Goal: Task Accomplishment & Management: Use online tool/utility

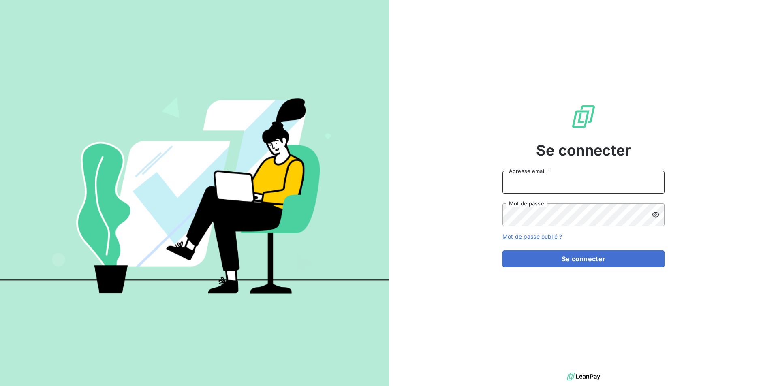
click at [557, 183] on input "Adresse email" at bounding box center [584, 182] width 162 height 23
type input "[EMAIL_ADDRESS][DOMAIN_NAME]"
click at [503, 250] on button "Se connecter" at bounding box center [584, 258] width 162 height 17
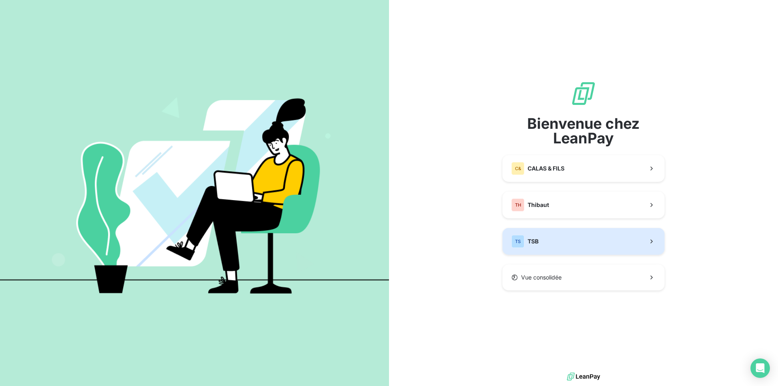
click at [601, 241] on button "TS TSB" at bounding box center [584, 241] width 162 height 27
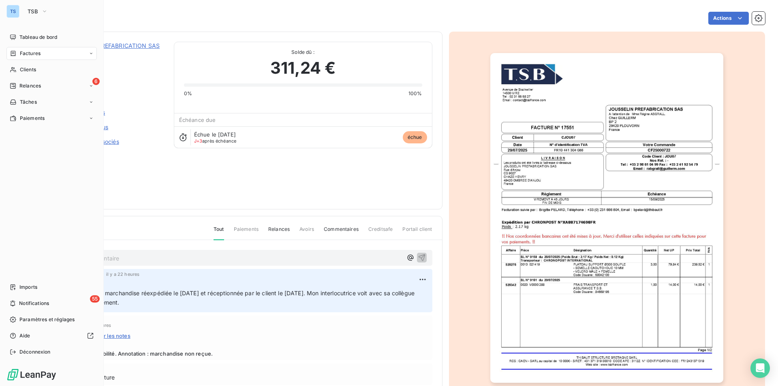
drag, startPoint x: 28, startPoint y: 67, endPoint x: 151, endPoint y: 72, distance: 122.9
click at [28, 67] on span "Clients" at bounding box center [28, 69] width 16 height 7
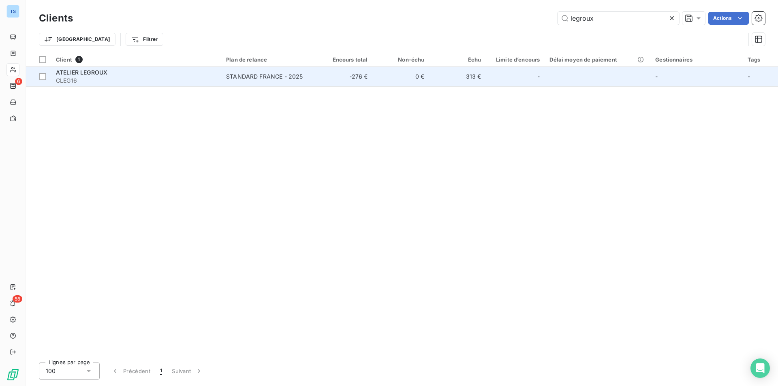
type input "legroux"
click at [71, 72] on span "ATELIER LEGROUX" at bounding box center [81, 72] width 51 height 7
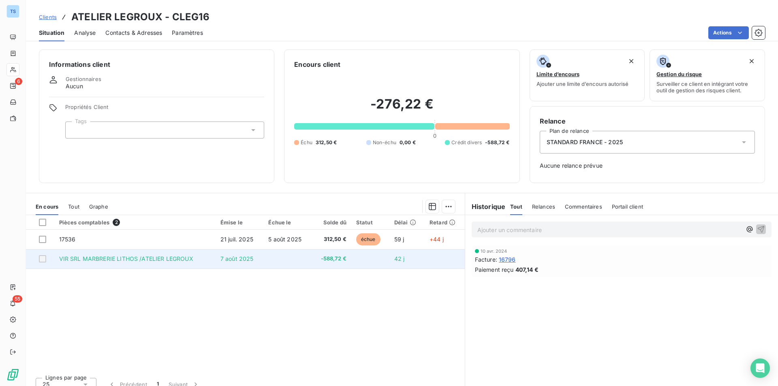
click at [145, 258] on span "VIR SRL MARBRERIE LITHOS /ATELIER LEGROUX" at bounding box center [126, 258] width 134 height 7
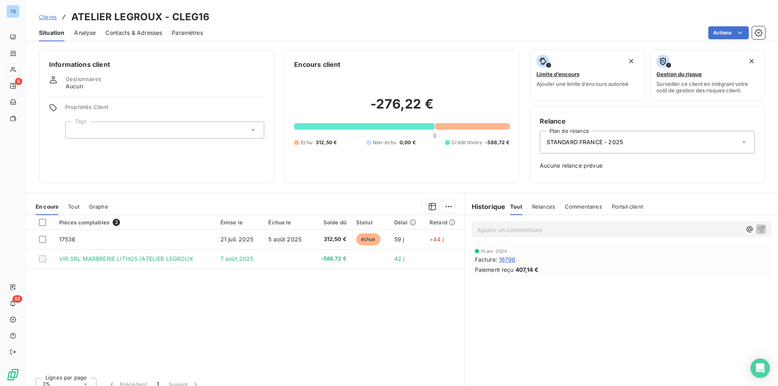
drag, startPoint x: 94, startPoint y: 257, endPoint x: 143, endPoint y: 297, distance: 62.7
click at [143, 297] on div "Pièces comptables 2 Émise le Échue le Solde dû Statut Délai Retard 17536 [DATE]…" at bounding box center [245, 293] width 439 height 156
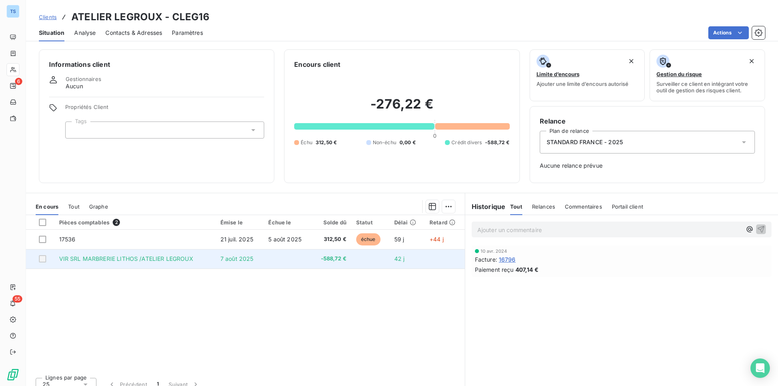
click at [129, 258] on span "VIR SRL MARBRERIE LITHOS /ATELIER LEGROUX" at bounding box center [126, 258] width 134 height 7
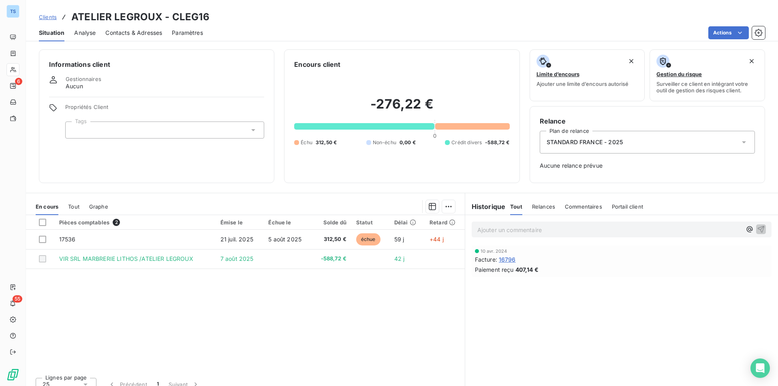
click at [73, 205] on span "Tout" at bounding box center [73, 206] width 11 height 6
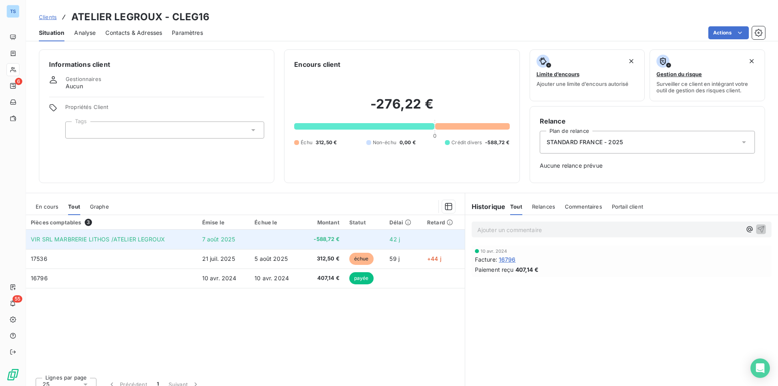
click at [125, 237] on span "VIR SRL MARBRERIE LITHOS /ATELIER LEGROUX" at bounding box center [98, 239] width 134 height 7
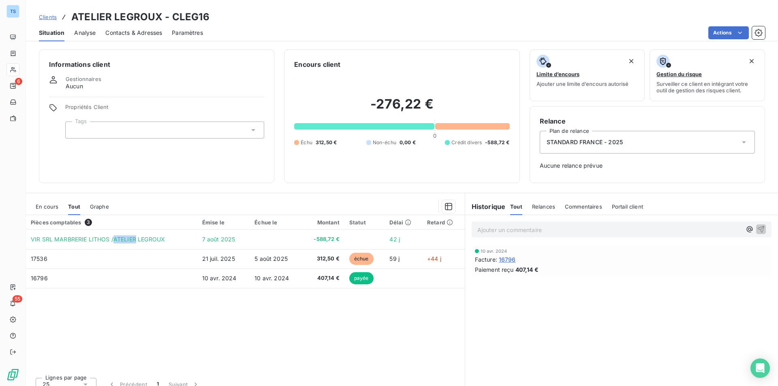
click at [49, 204] on span "En cours" at bounding box center [47, 206] width 23 height 6
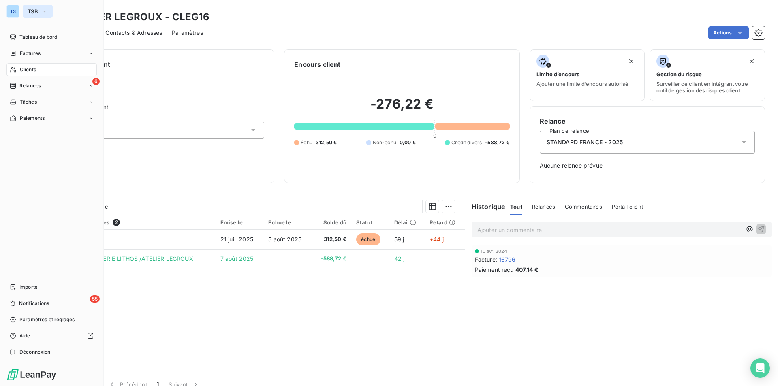
click at [47, 7] on icon "button" at bounding box center [44, 11] width 6 height 8
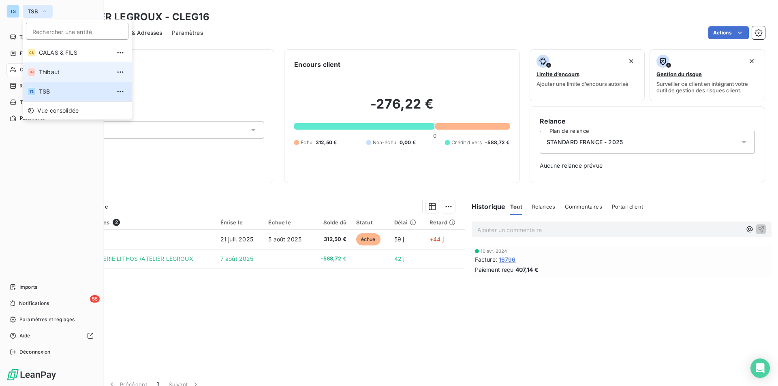
click at [58, 68] on span "Thibaut" at bounding box center [75, 72] width 72 height 8
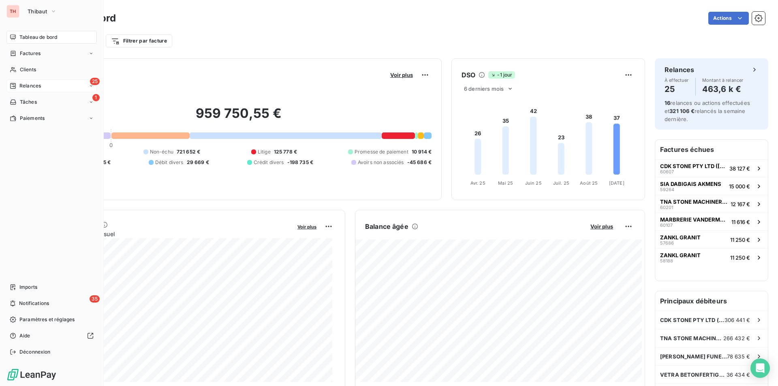
click at [30, 83] on span "Relances" at bounding box center [29, 85] width 21 height 7
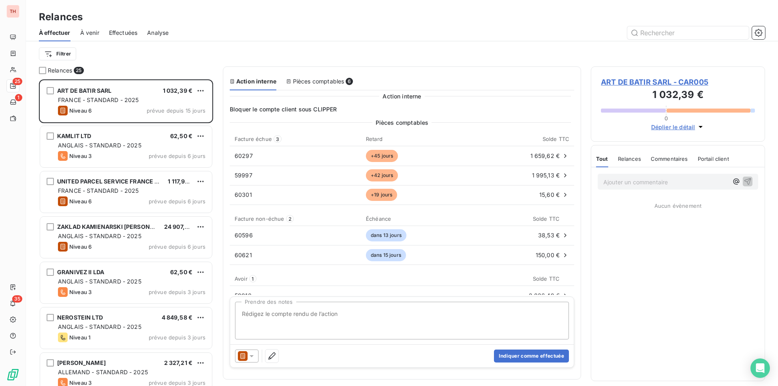
scroll to position [301, 168]
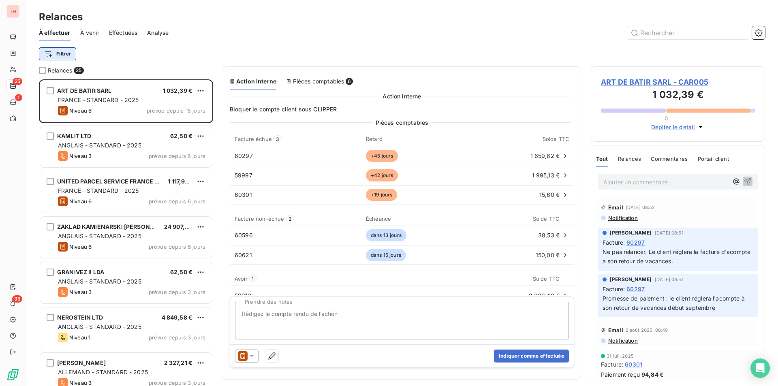
click at [56, 51] on html "TH 25 1 35 Relances À effectuer À venir Effectuées Analyse Filtrer Relances 25 …" at bounding box center [389, 193] width 778 height 386
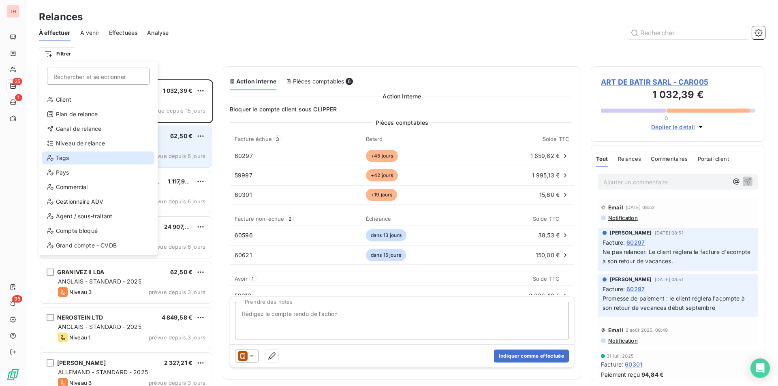
drag, startPoint x: 61, startPoint y: 156, endPoint x: 175, endPoint y: 152, distance: 114.4
click at [61, 156] on div "Tags" at bounding box center [98, 158] width 112 height 13
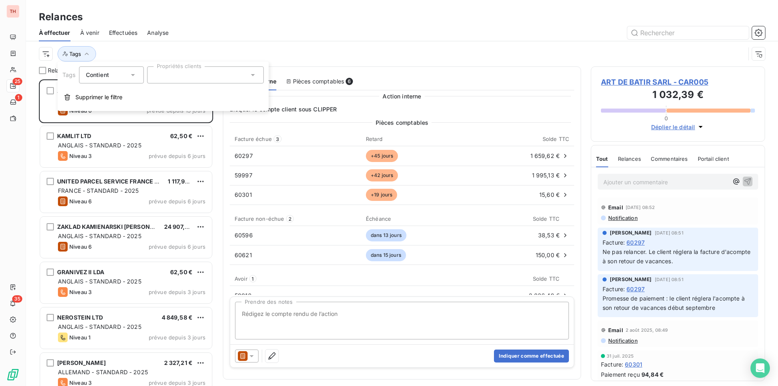
click at [253, 71] on div at bounding box center [205, 74] width 117 height 17
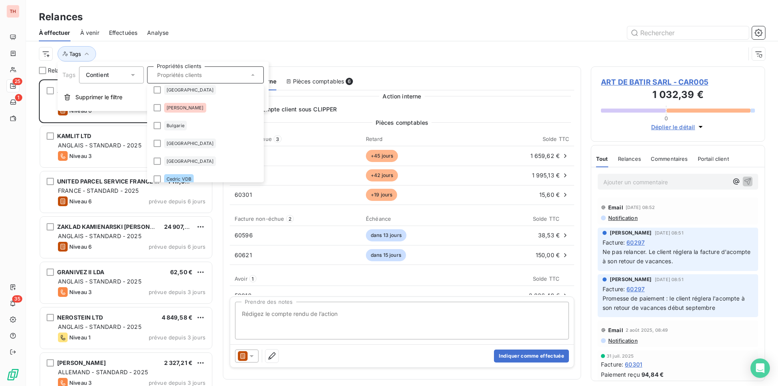
scroll to position [339, 0]
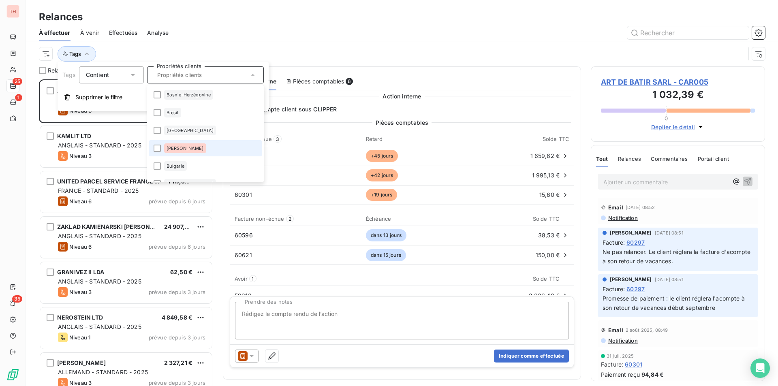
drag, startPoint x: 156, startPoint y: 145, endPoint x: 229, endPoint y: 144, distance: 73.4
click at [156, 145] on div at bounding box center [157, 148] width 7 height 7
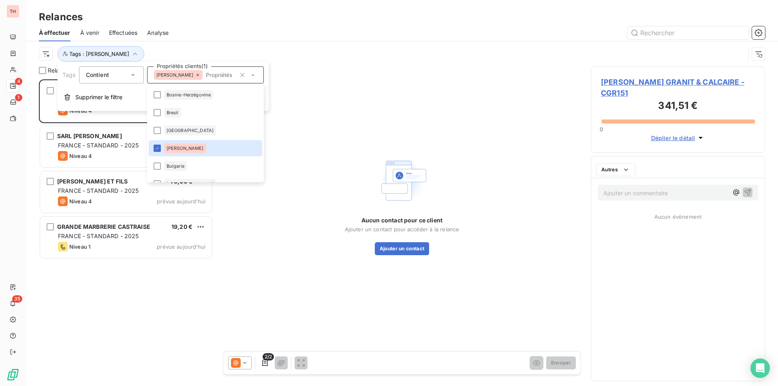
scroll to position [301, 168]
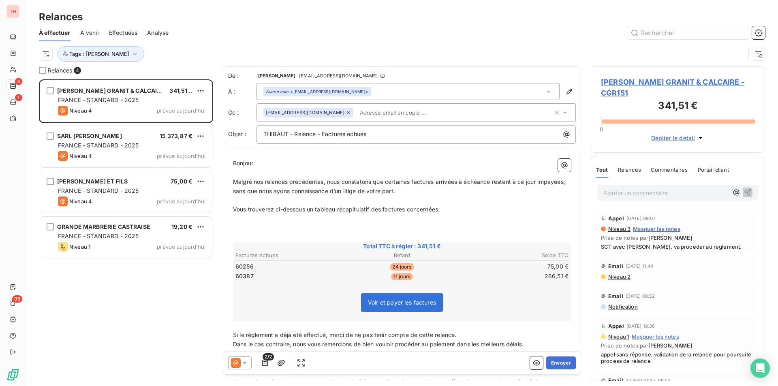
click at [344, 20] on div "Relances" at bounding box center [402, 17] width 752 height 15
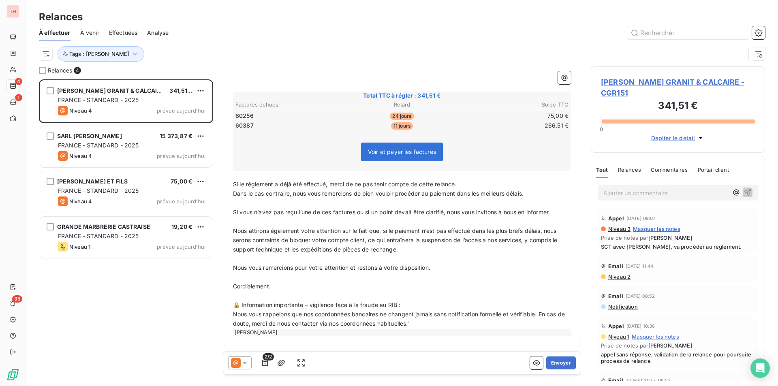
scroll to position [0, 0]
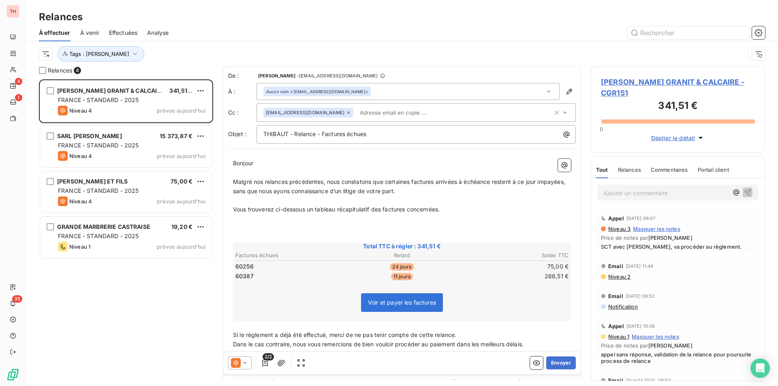
click at [653, 78] on span "[PERSON_NAME] GRANIT & CALCAIRE - CGR151" at bounding box center [678, 88] width 154 height 22
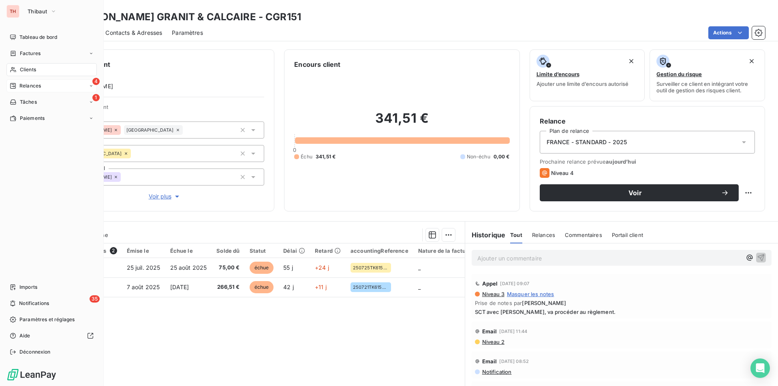
click at [43, 83] on div "4 Relances" at bounding box center [51, 85] width 90 height 13
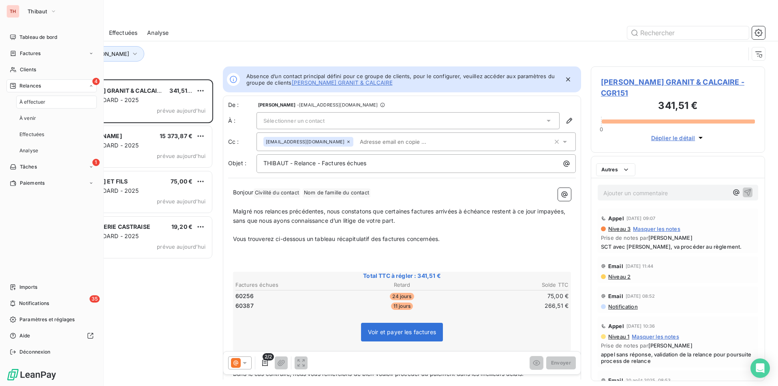
scroll to position [301, 168]
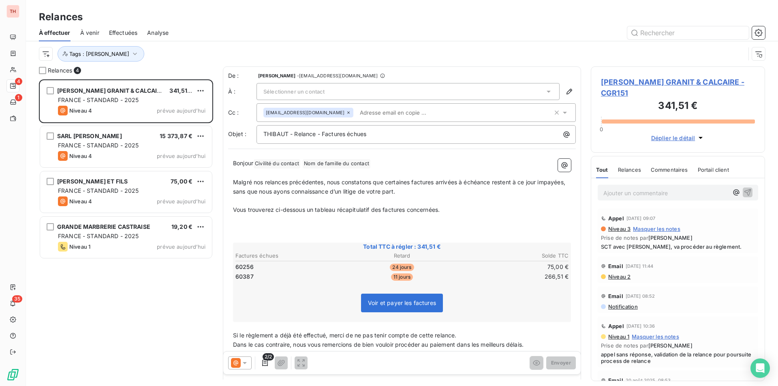
click at [545, 90] on icon at bounding box center [549, 92] width 8 height 8
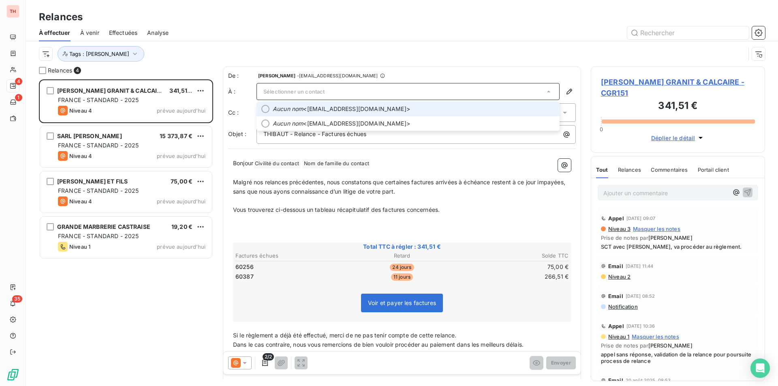
drag, startPoint x: 370, startPoint y: 108, endPoint x: 392, endPoint y: 114, distance: 22.7
click at [370, 108] on span "Aucun nom <[EMAIL_ADDRESS][DOMAIN_NAME]>" at bounding box center [414, 109] width 282 height 8
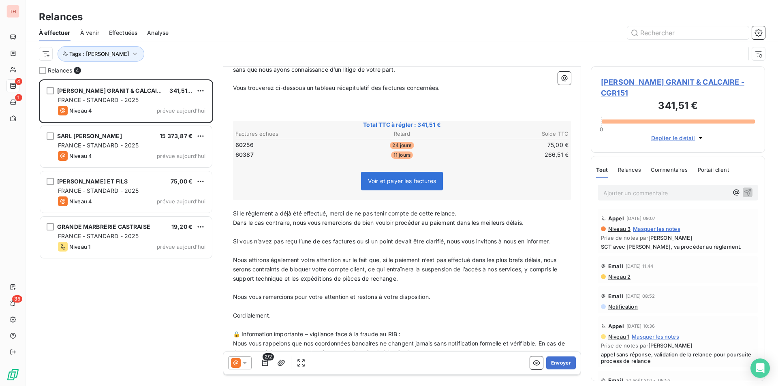
scroll to position [151, 0]
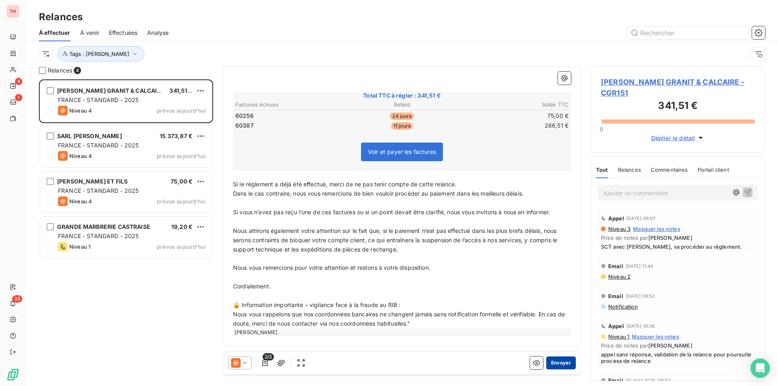
click at [558, 361] on button "Envoyer" at bounding box center [561, 363] width 30 height 13
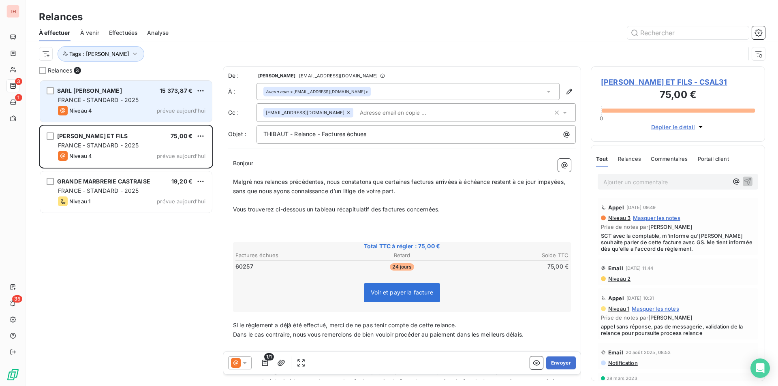
click at [135, 95] on div "SARL [PERSON_NAME] 15 373,87 € [GEOGRAPHIC_DATA] - STANDARD - 2025 Niveau 4 pré…" at bounding box center [126, 101] width 172 height 41
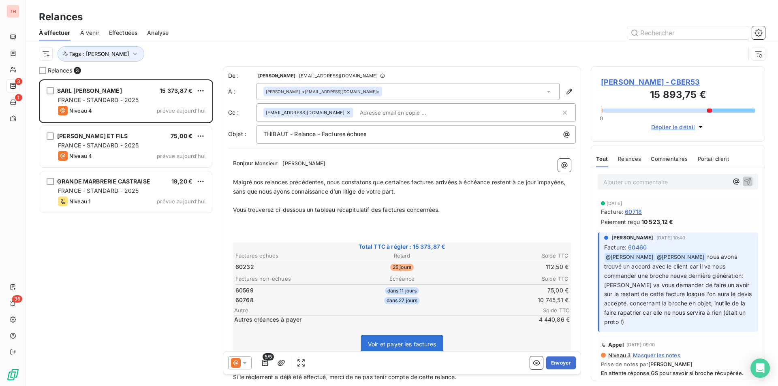
click at [631, 81] on span "[PERSON_NAME] - CBER53" at bounding box center [678, 82] width 154 height 11
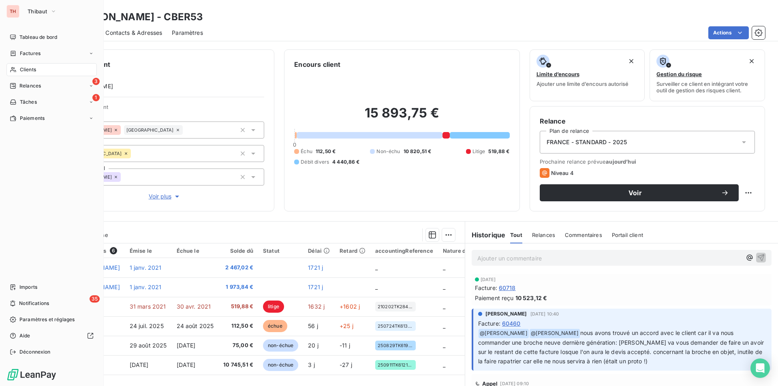
click at [40, 83] on span "Relances" at bounding box center [29, 85] width 21 height 7
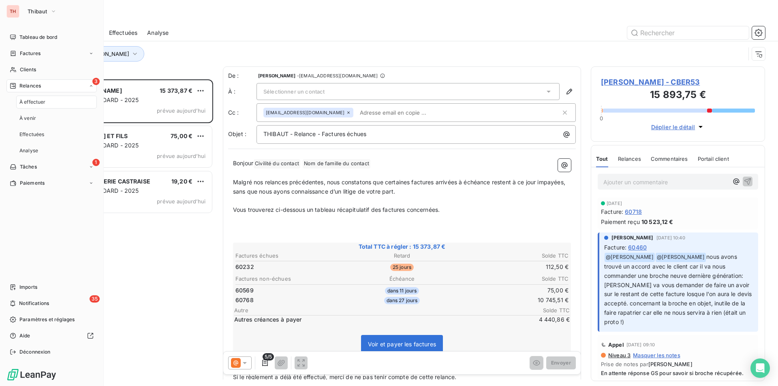
scroll to position [301, 168]
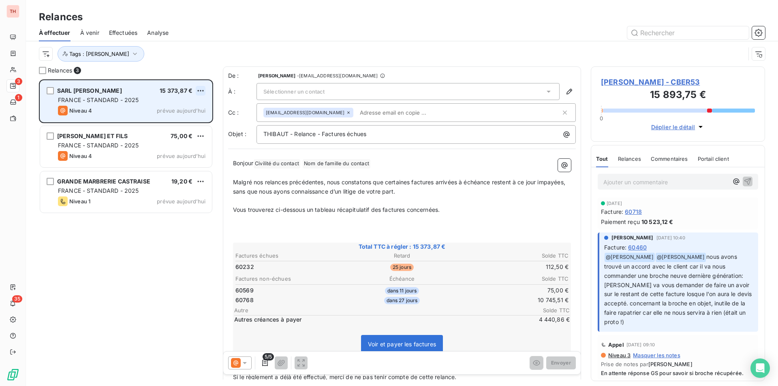
click at [202, 87] on html "TH 3 1 35 Relances À effectuer À venir Effectuées Analyse Tags : [PERSON_NAME] …" at bounding box center [389, 193] width 778 height 386
click at [179, 104] on div "Replanifier cette action" at bounding box center [165, 107] width 73 height 13
select select "8"
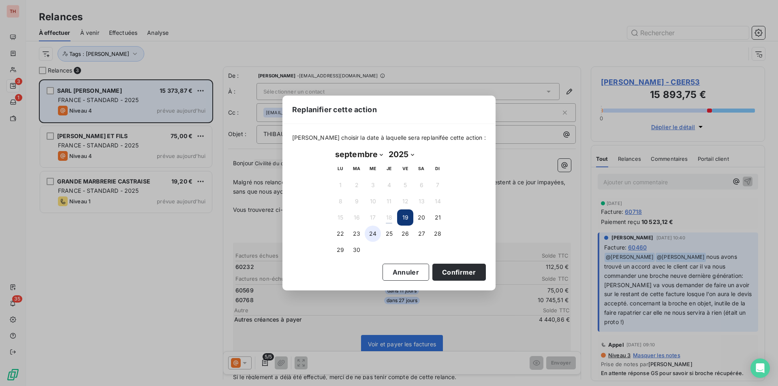
click at [372, 230] on button "24" at bounding box center [373, 234] width 16 height 16
click at [449, 271] on button "Confirmer" at bounding box center [458, 272] width 53 height 17
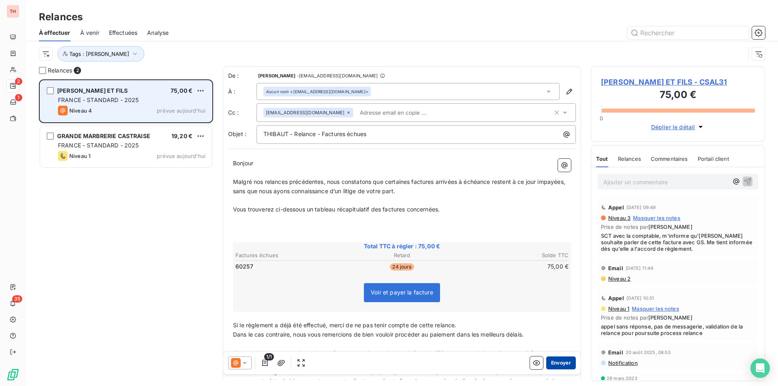
click at [558, 361] on button "Envoyer" at bounding box center [561, 363] width 30 height 13
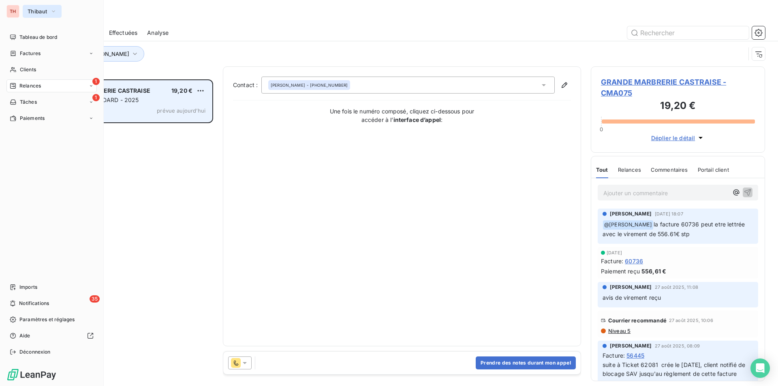
click at [55, 9] on icon "button" at bounding box center [53, 11] width 6 height 8
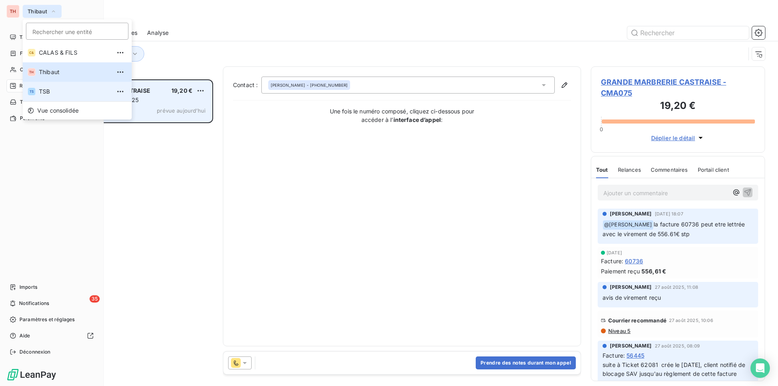
click at [51, 89] on span "TSB" at bounding box center [75, 92] width 72 height 8
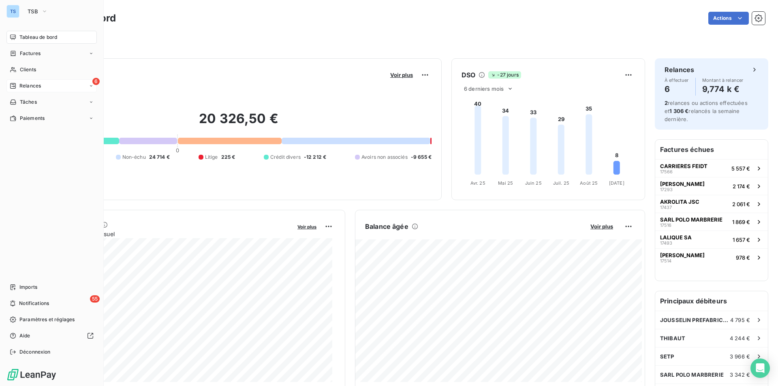
click at [57, 83] on div "6 Relances" at bounding box center [51, 85] width 90 height 13
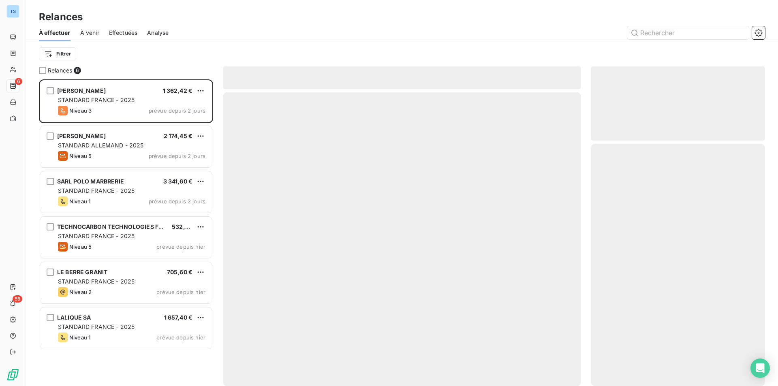
scroll to position [301, 168]
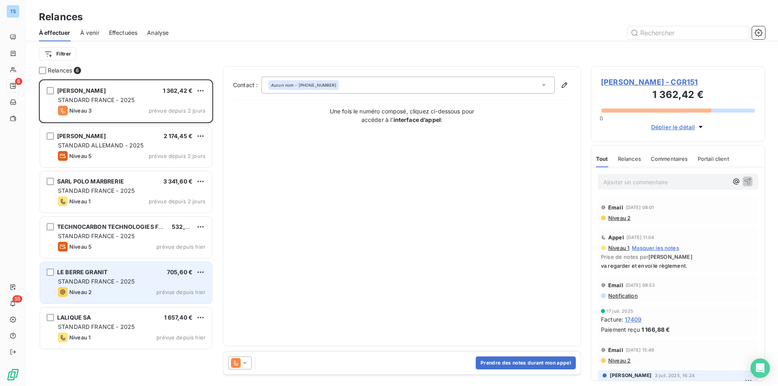
click at [143, 280] on div "STANDARD FRANCE - 2025" at bounding box center [132, 282] width 148 height 8
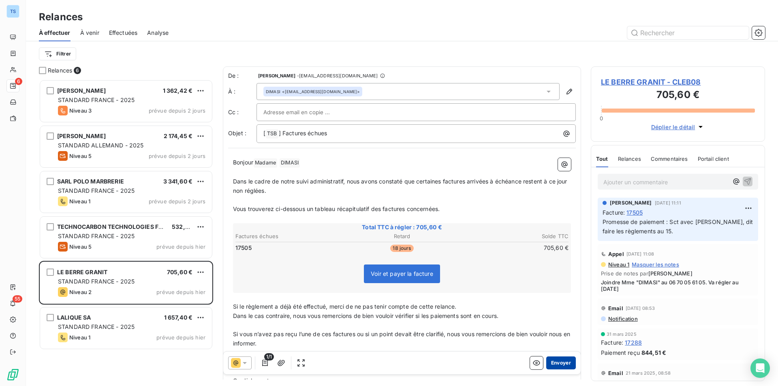
click at [553, 361] on button "Envoyer" at bounding box center [561, 363] width 30 height 13
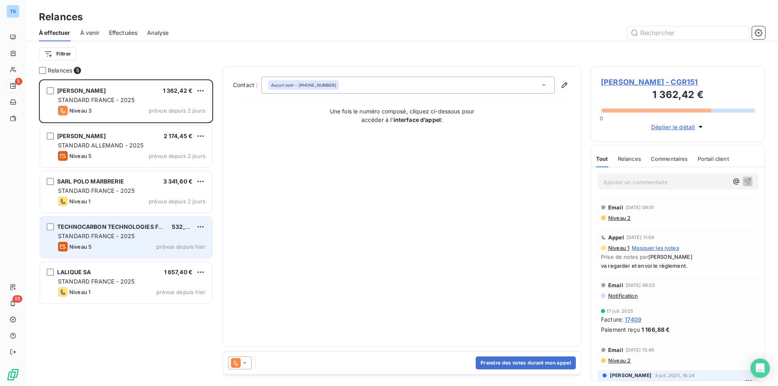
click at [188, 235] on div "STANDARD FRANCE - 2025" at bounding box center [132, 236] width 148 height 8
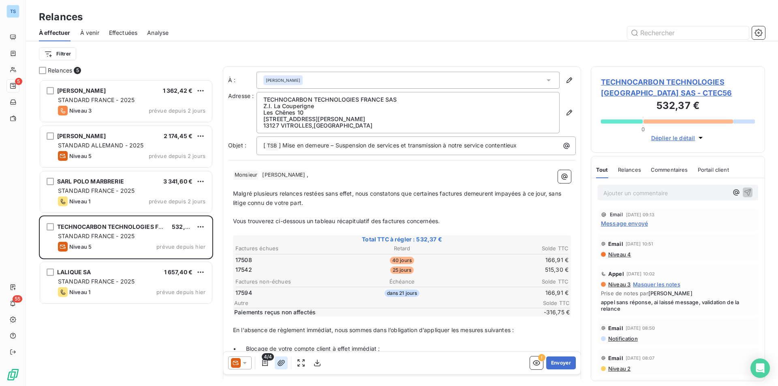
drag, startPoint x: 246, startPoint y: 364, endPoint x: 275, endPoint y: 364, distance: 29.2
click at [246, 364] on icon at bounding box center [245, 363] width 8 height 8
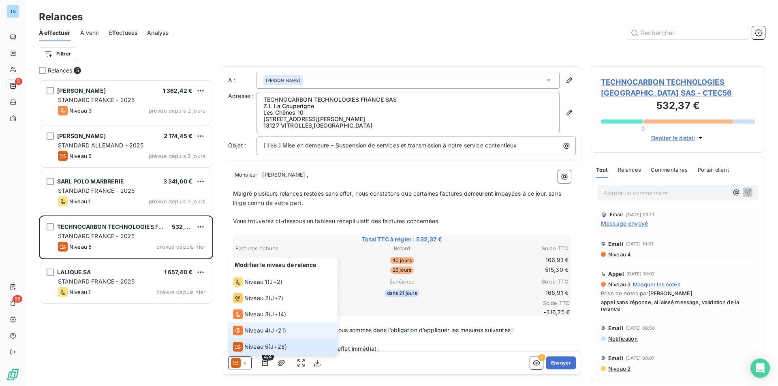
click at [262, 329] on span "Niveau 4" at bounding box center [256, 331] width 24 height 8
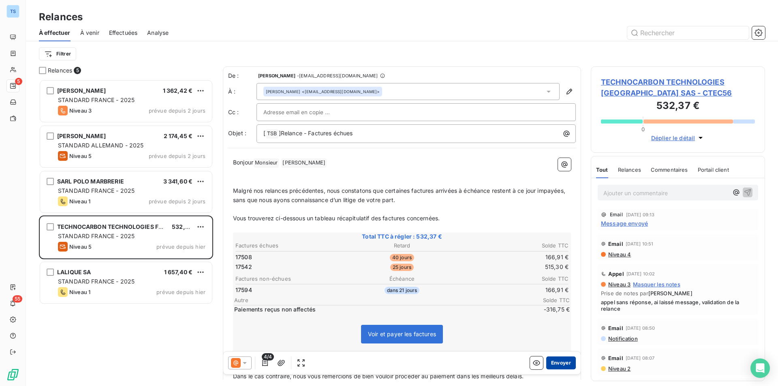
click at [554, 361] on button "Envoyer" at bounding box center [561, 363] width 30 height 13
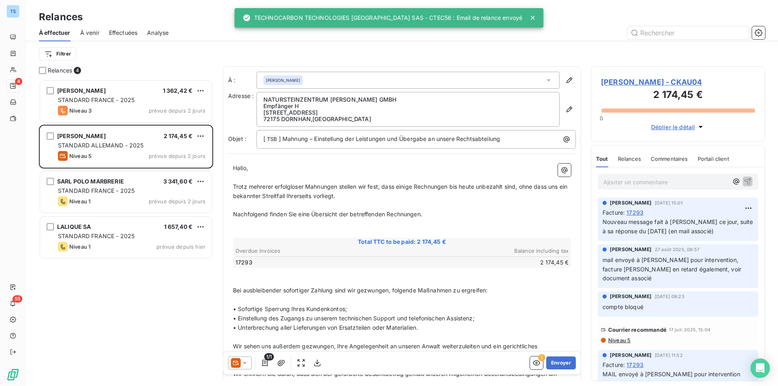
scroll to position [301, 168]
